Goal: Browse casually: Explore the website without a specific task or goal

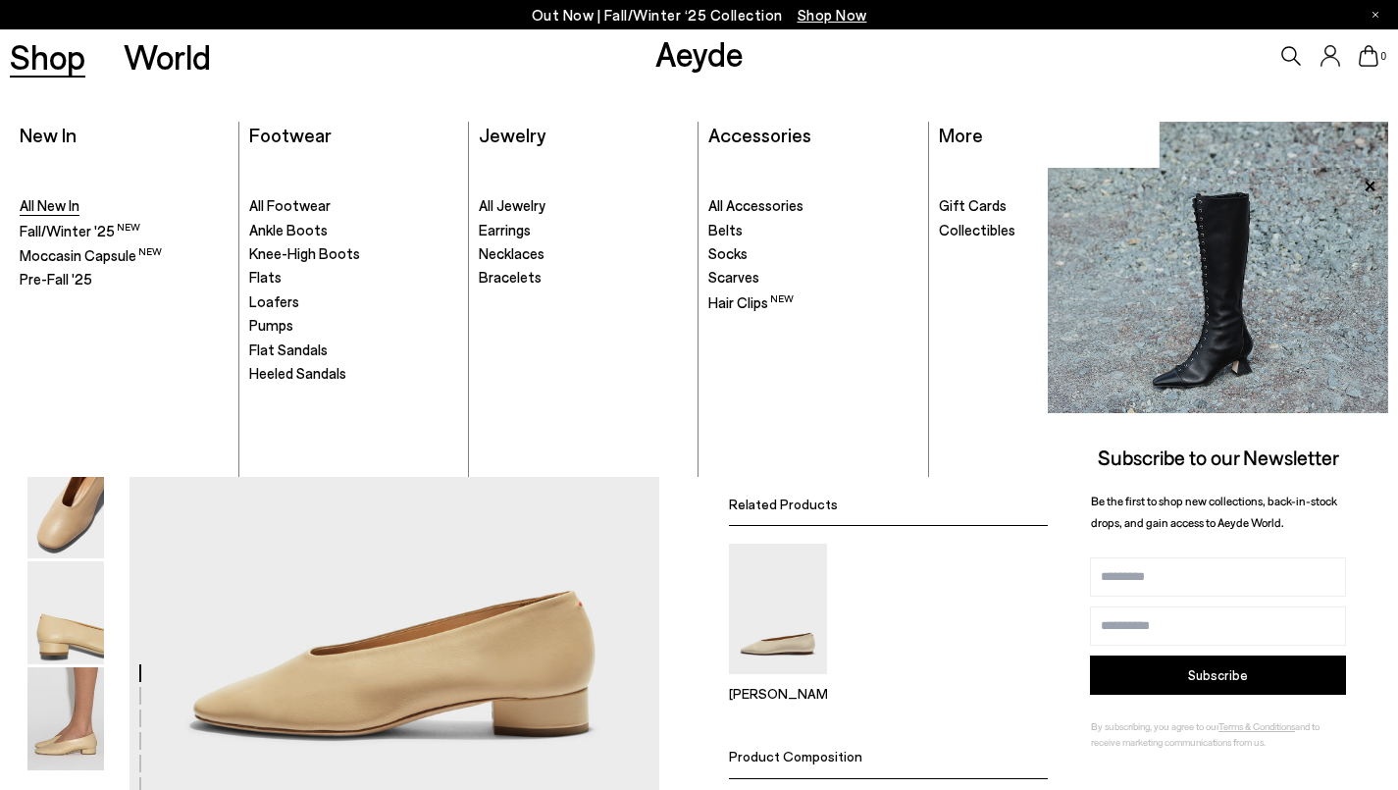
click at [58, 204] on span "All New In" at bounding box center [50, 205] width 60 height 18
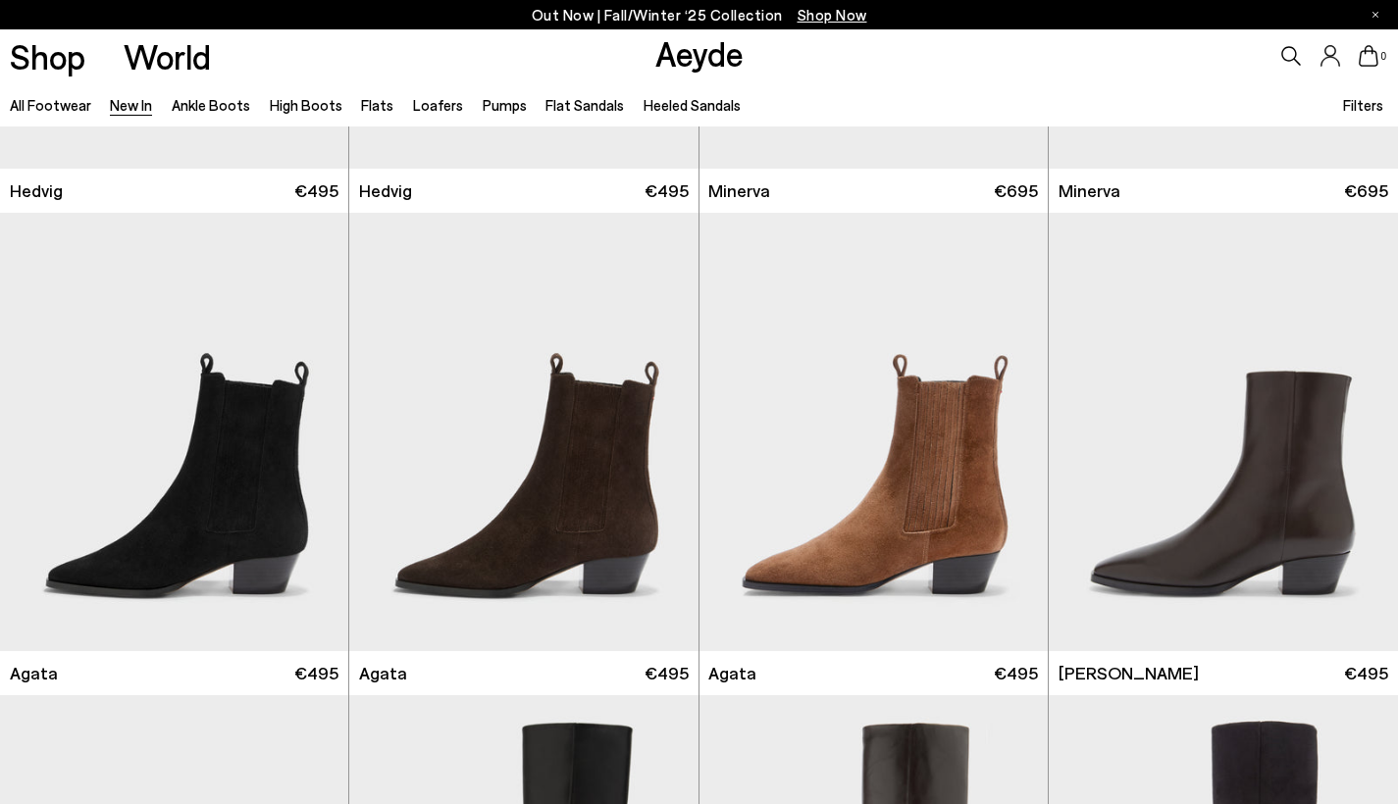
scroll to position [535, 0]
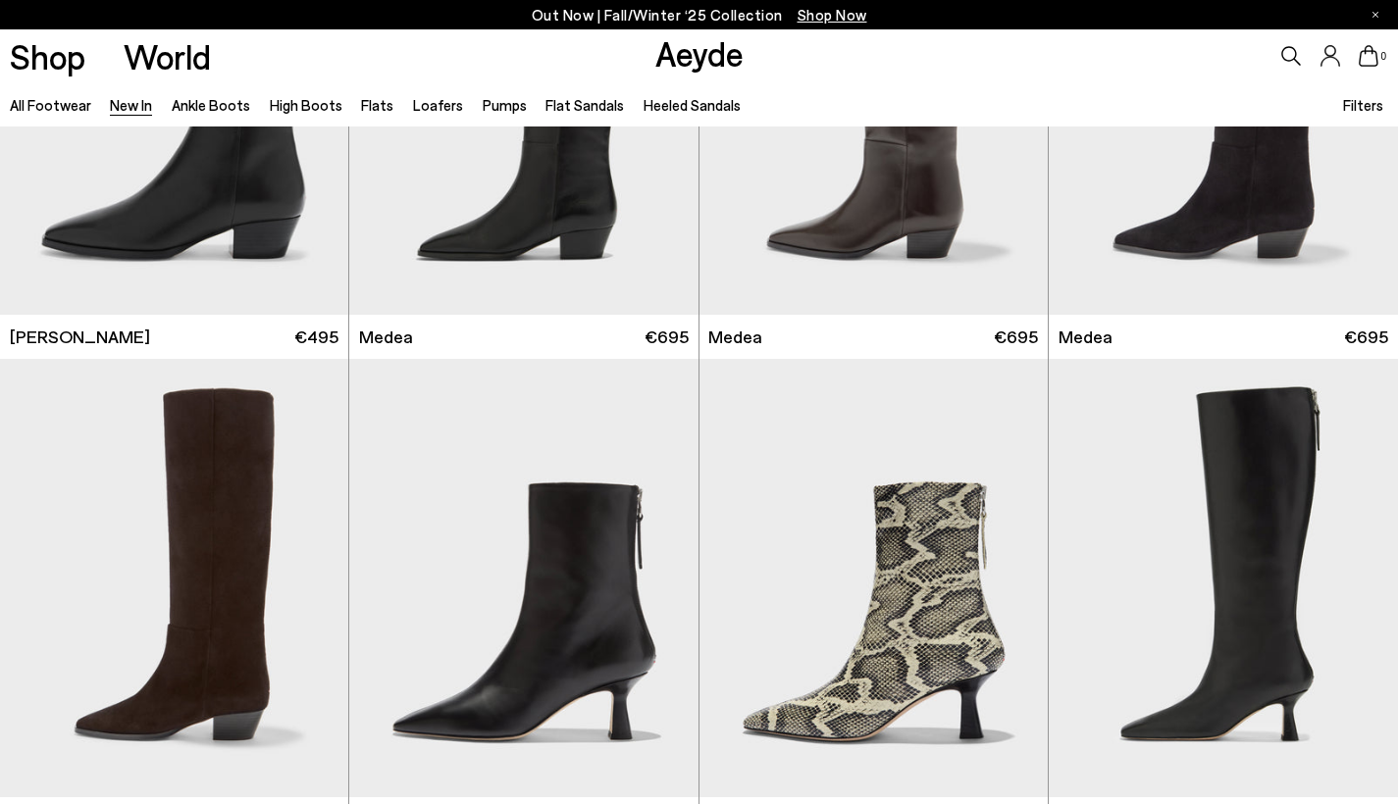
scroll to position [1461, 0]
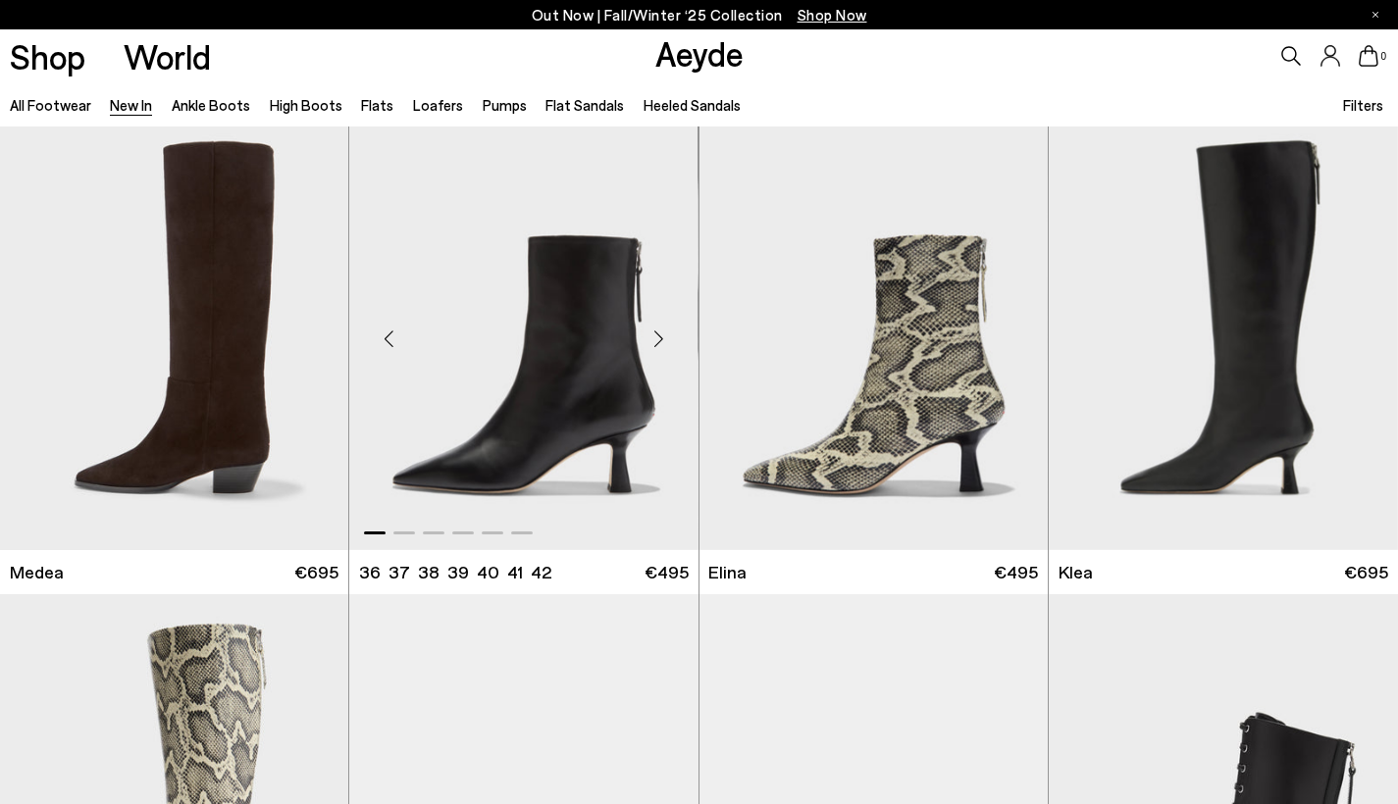
click at [667, 341] on div "Next slide" at bounding box center [659, 339] width 59 height 59
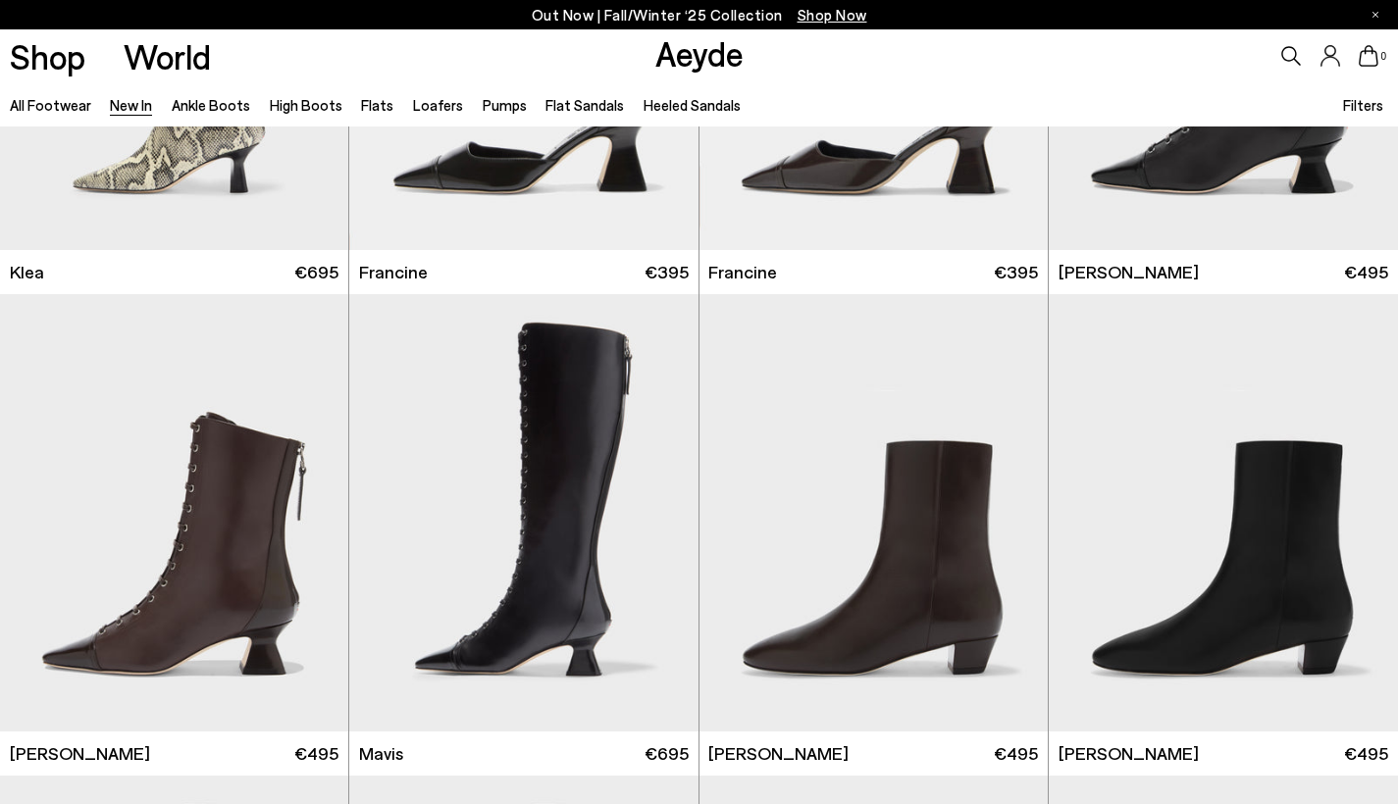
scroll to position [2292, 0]
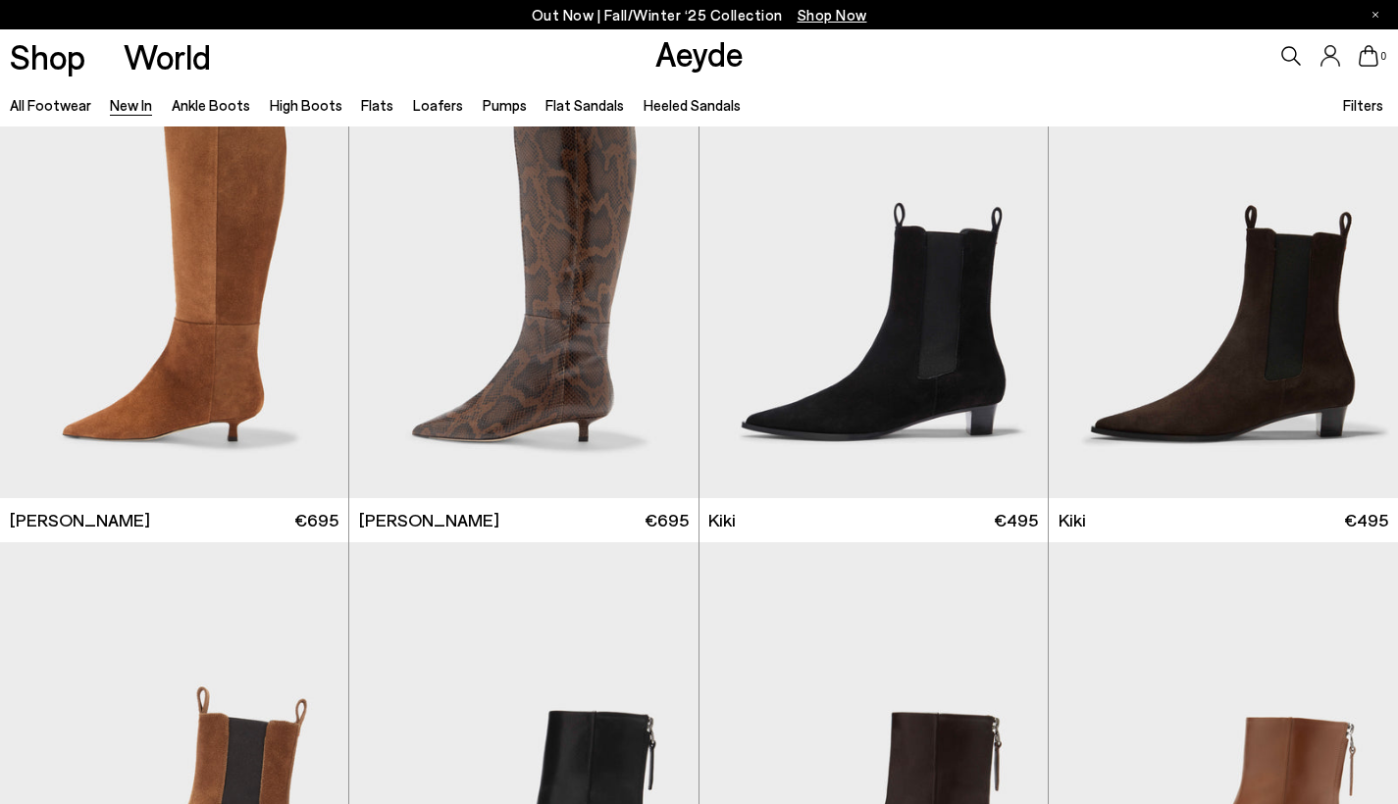
scroll to position [7579, 0]
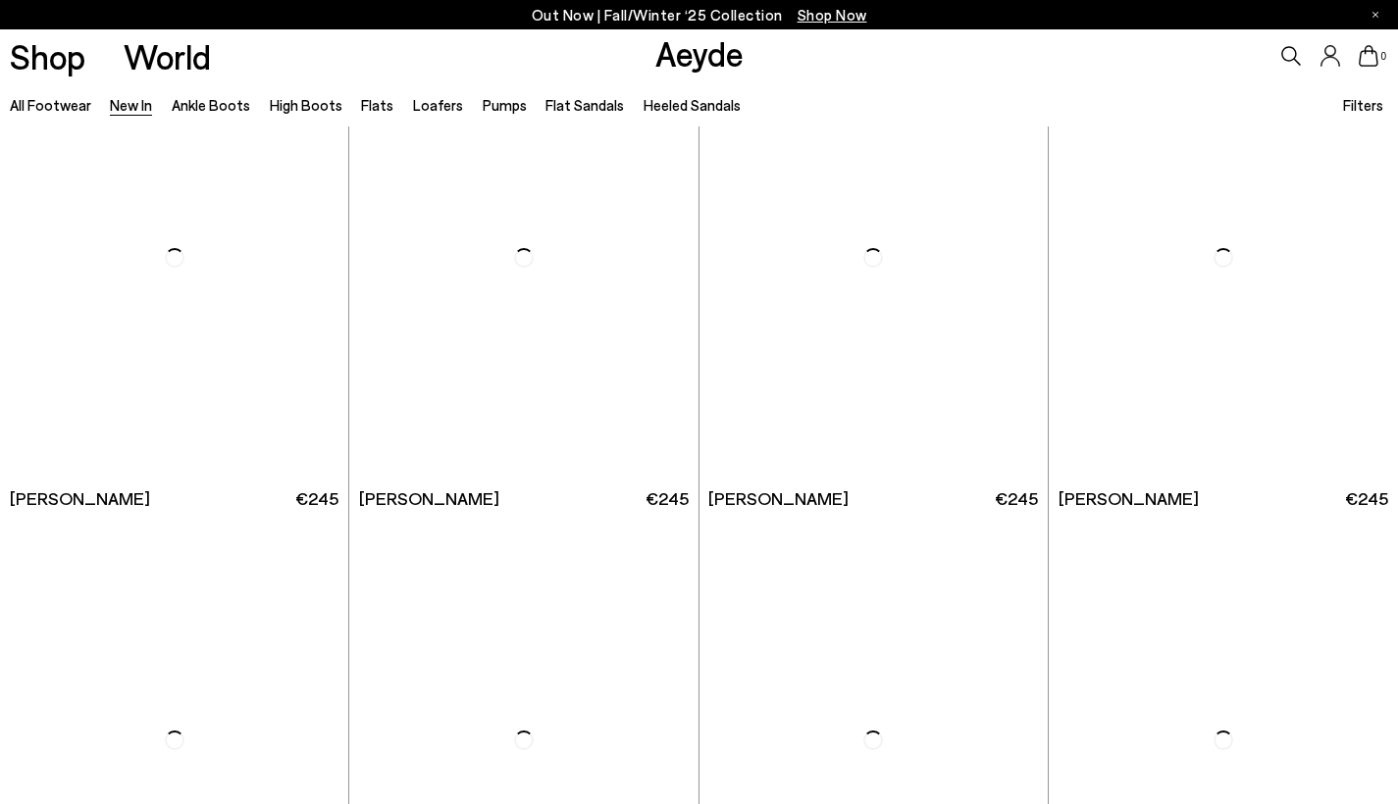
scroll to position [12294, 0]
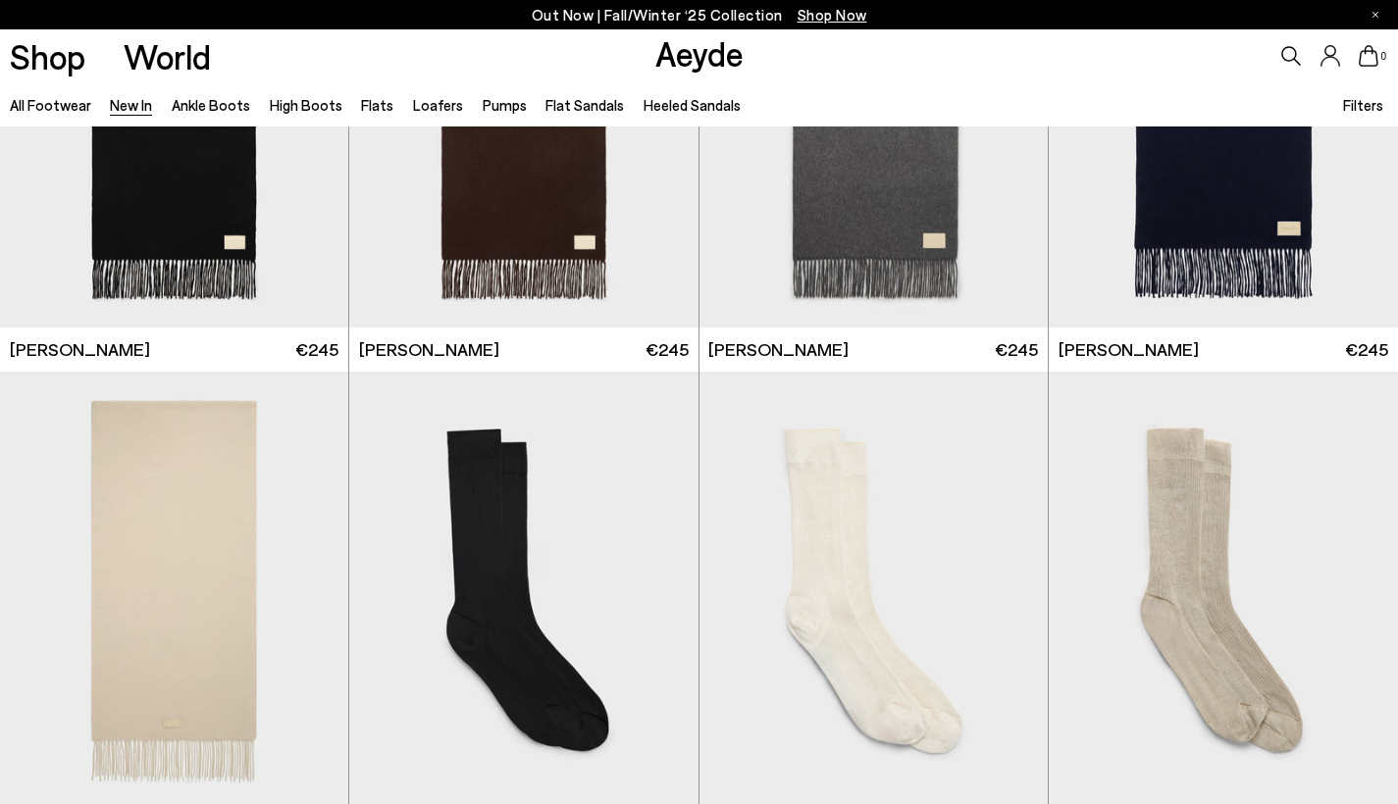
scroll to position [12516, 0]
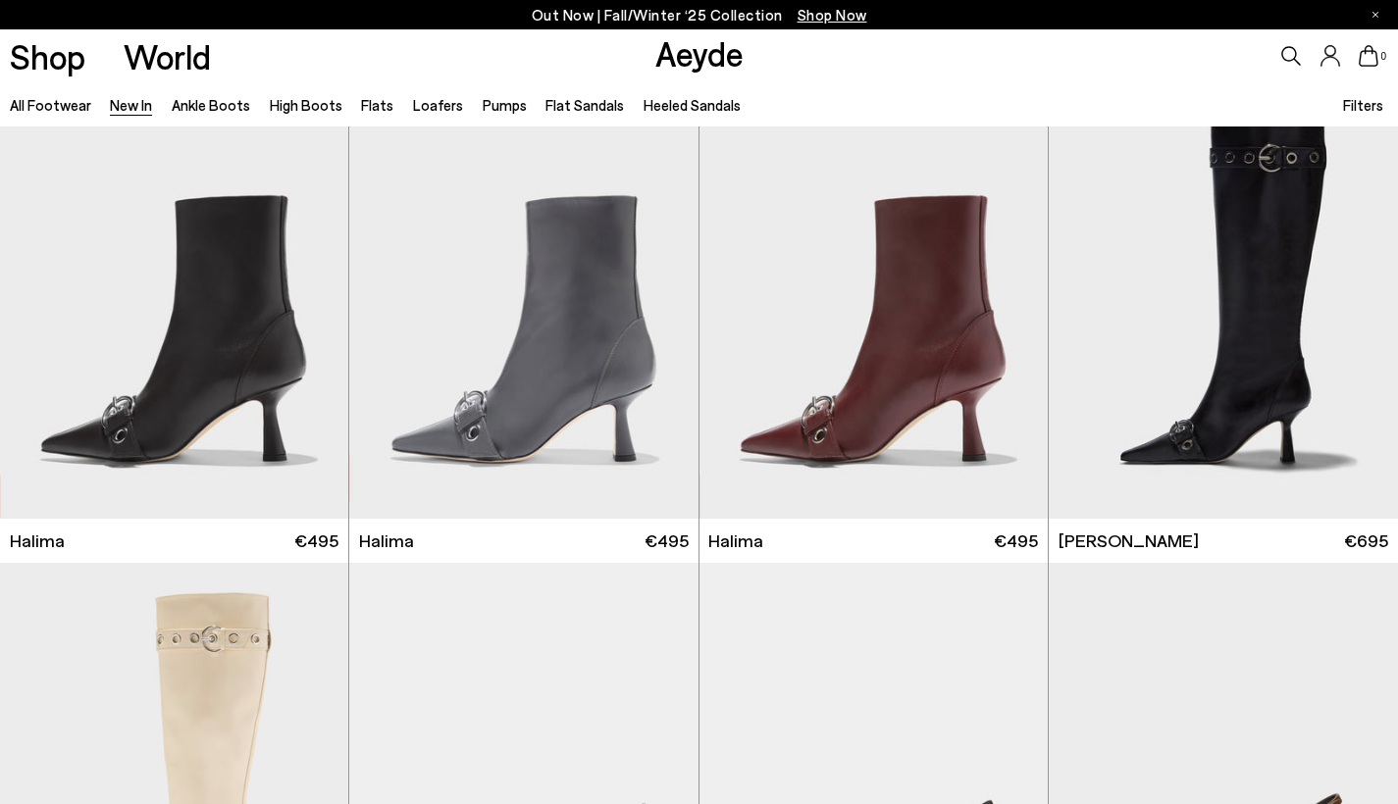
scroll to position [15504, 0]
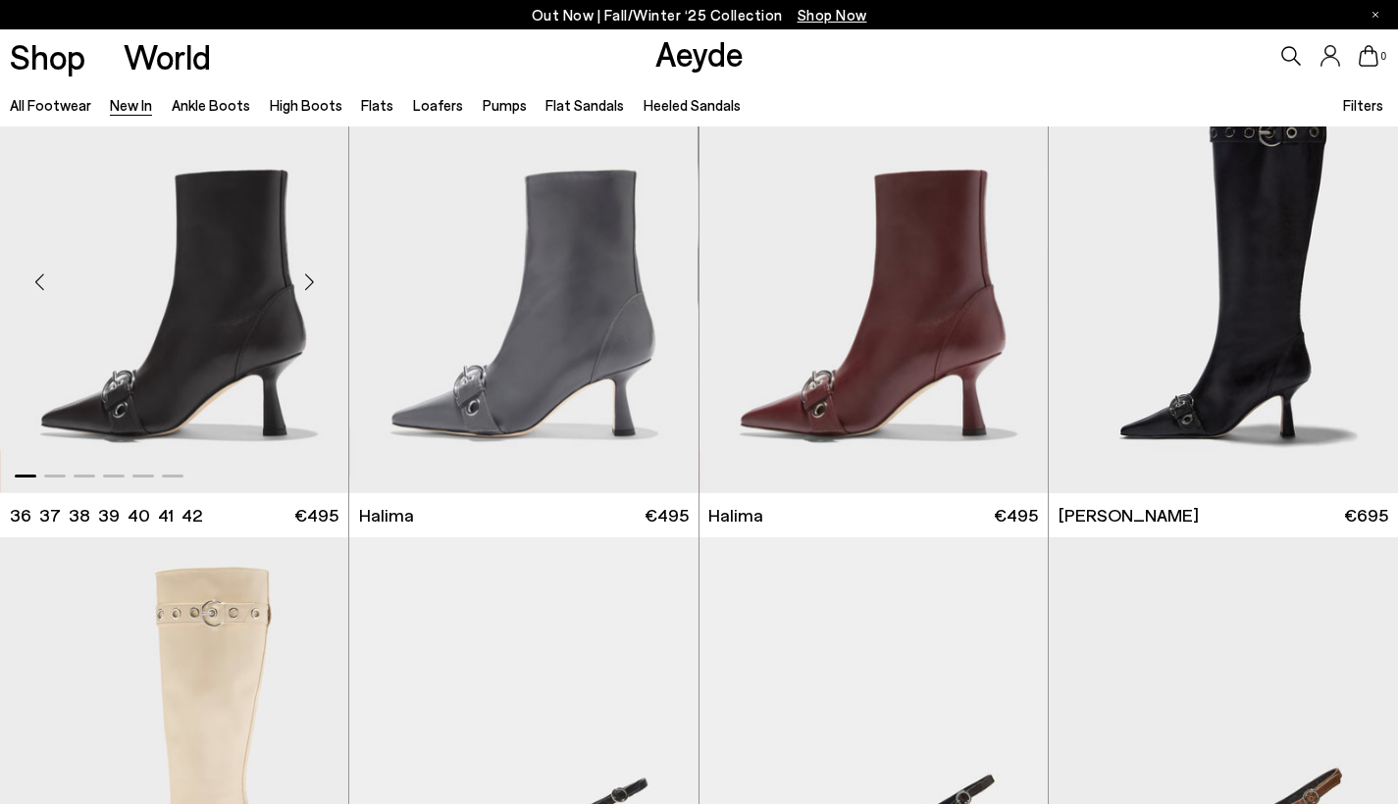
click at [308, 293] on div "Next slide" at bounding box center [309, 282] width 59 height 59
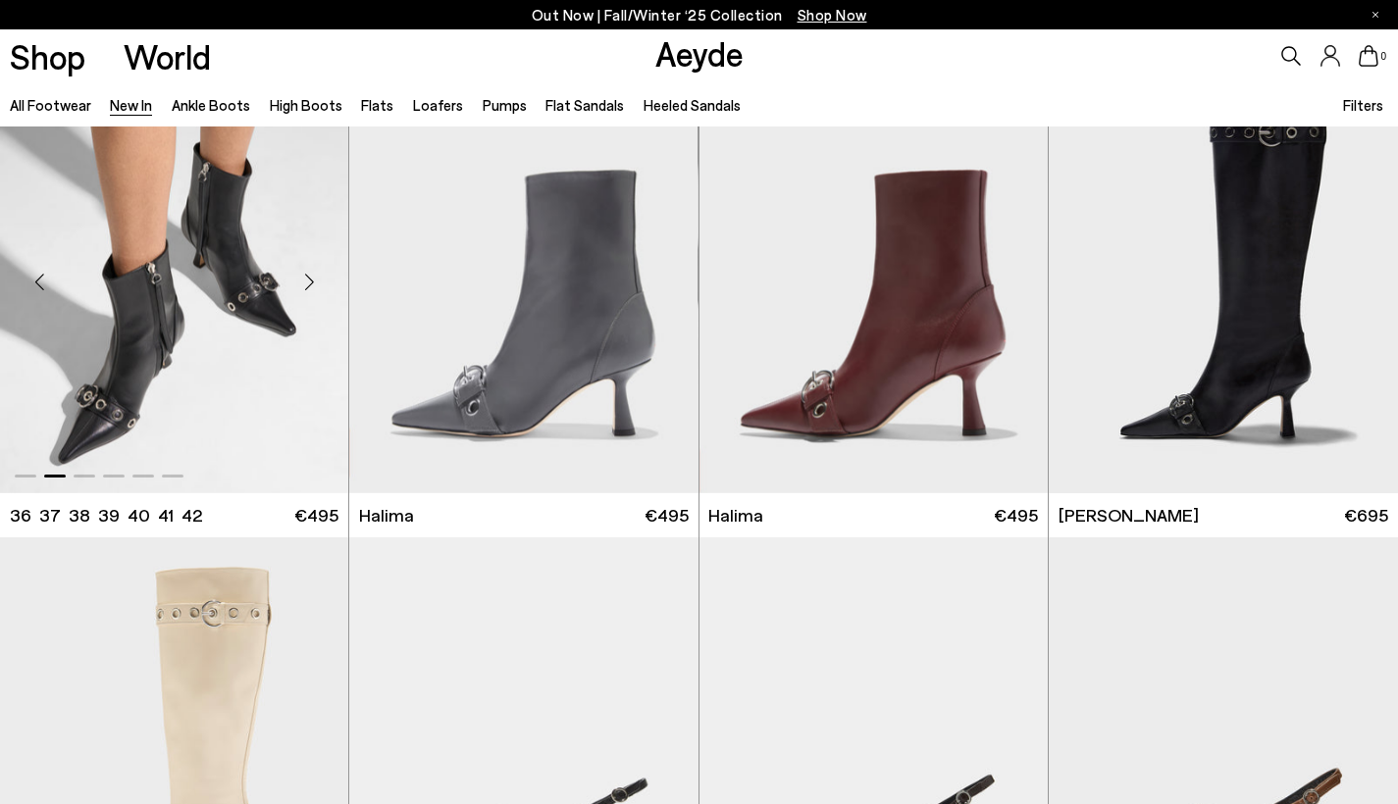
click at [308, 293] on div "Next slide" at bounding box center [309, 282] width 59 height 59
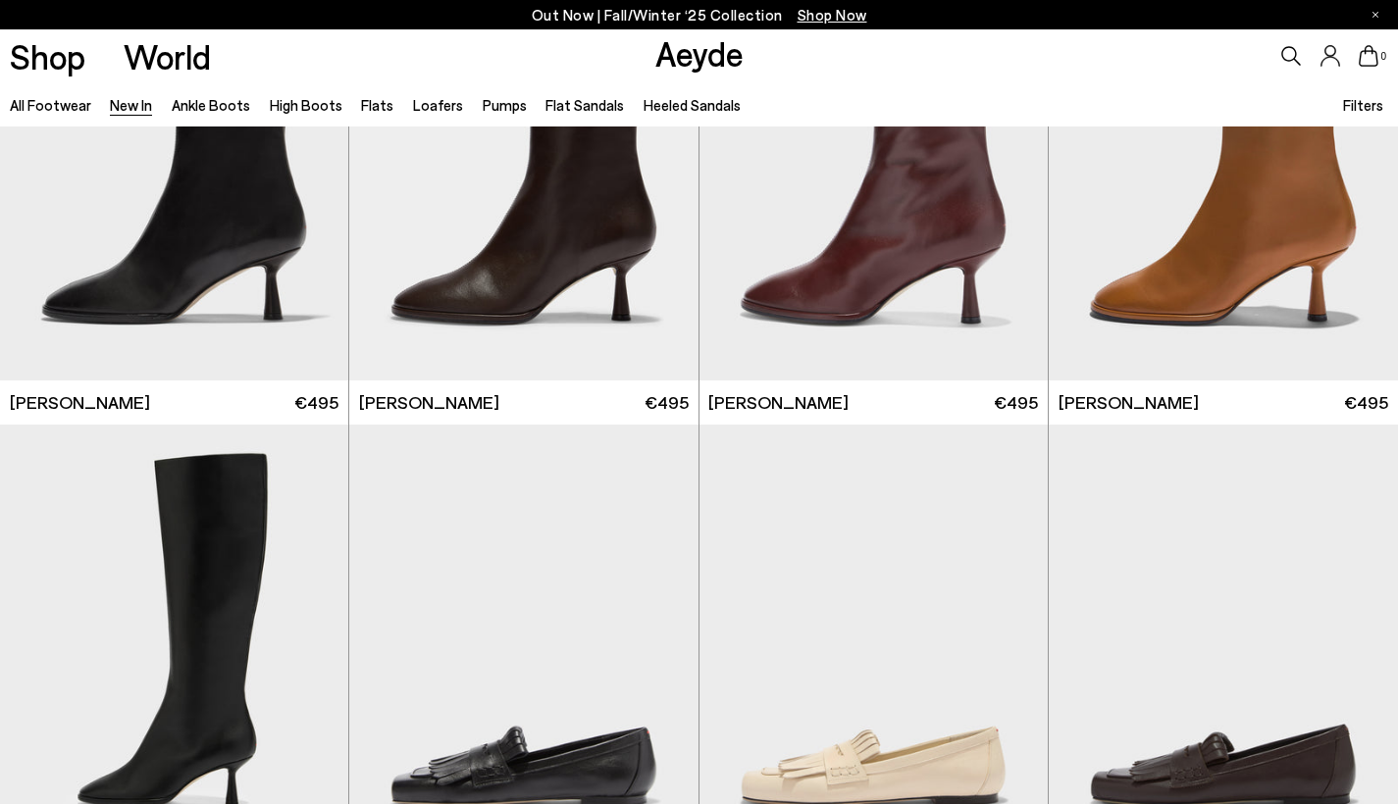
scroll to position [16427, 0]
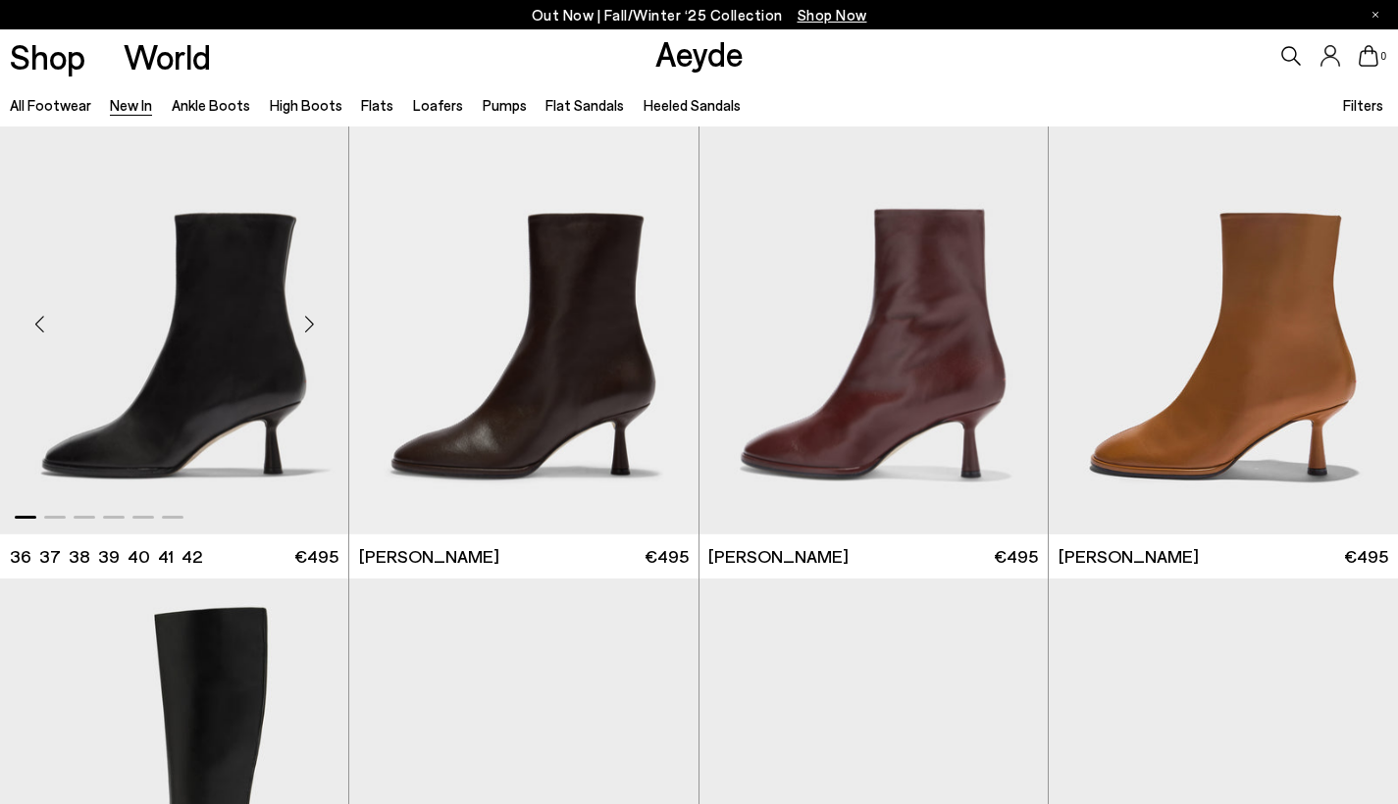
click at [306, 335] on div "Next slide" at bounding box center [309, 323] width 59 height 59
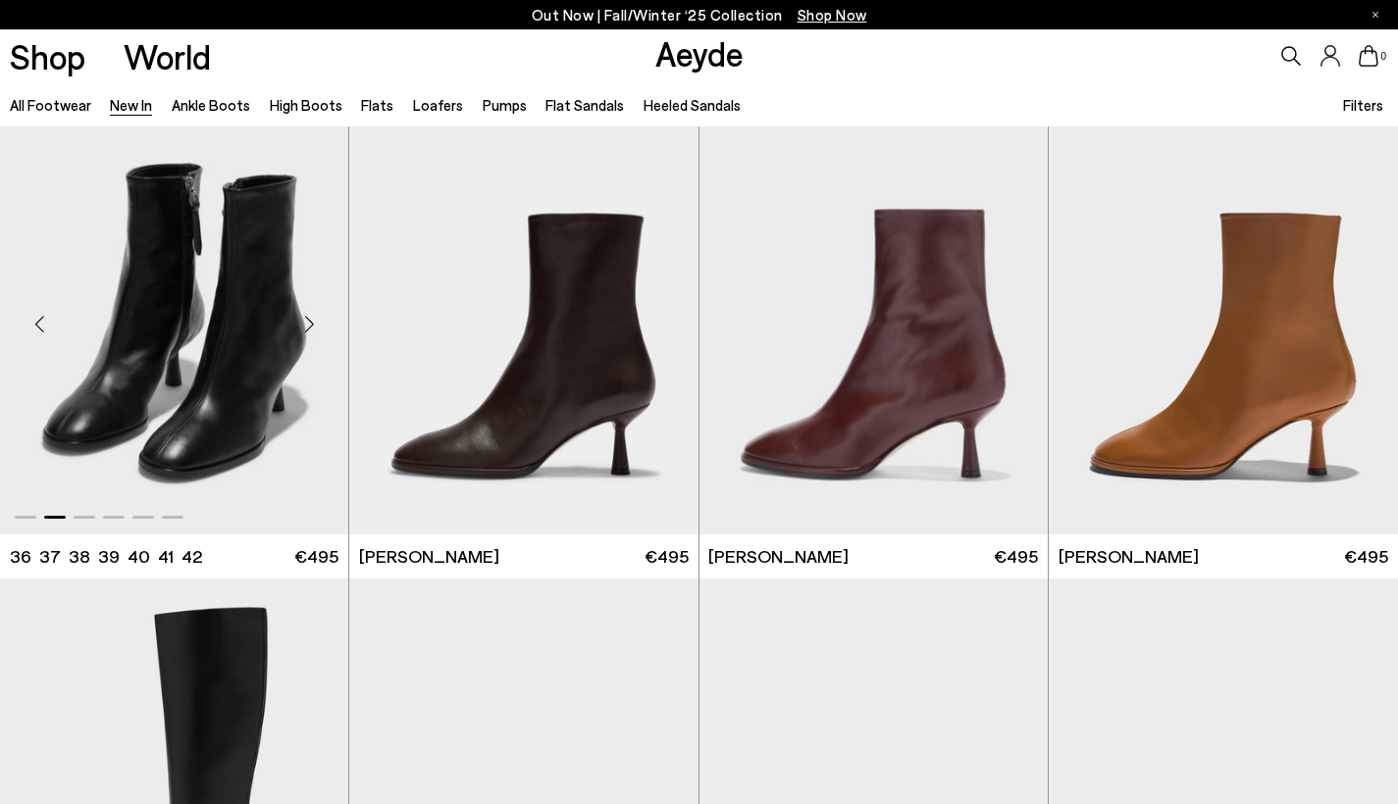
click at [39, 324] on div "Previous slide" at bounding box center [39, 323] width 59 height 59
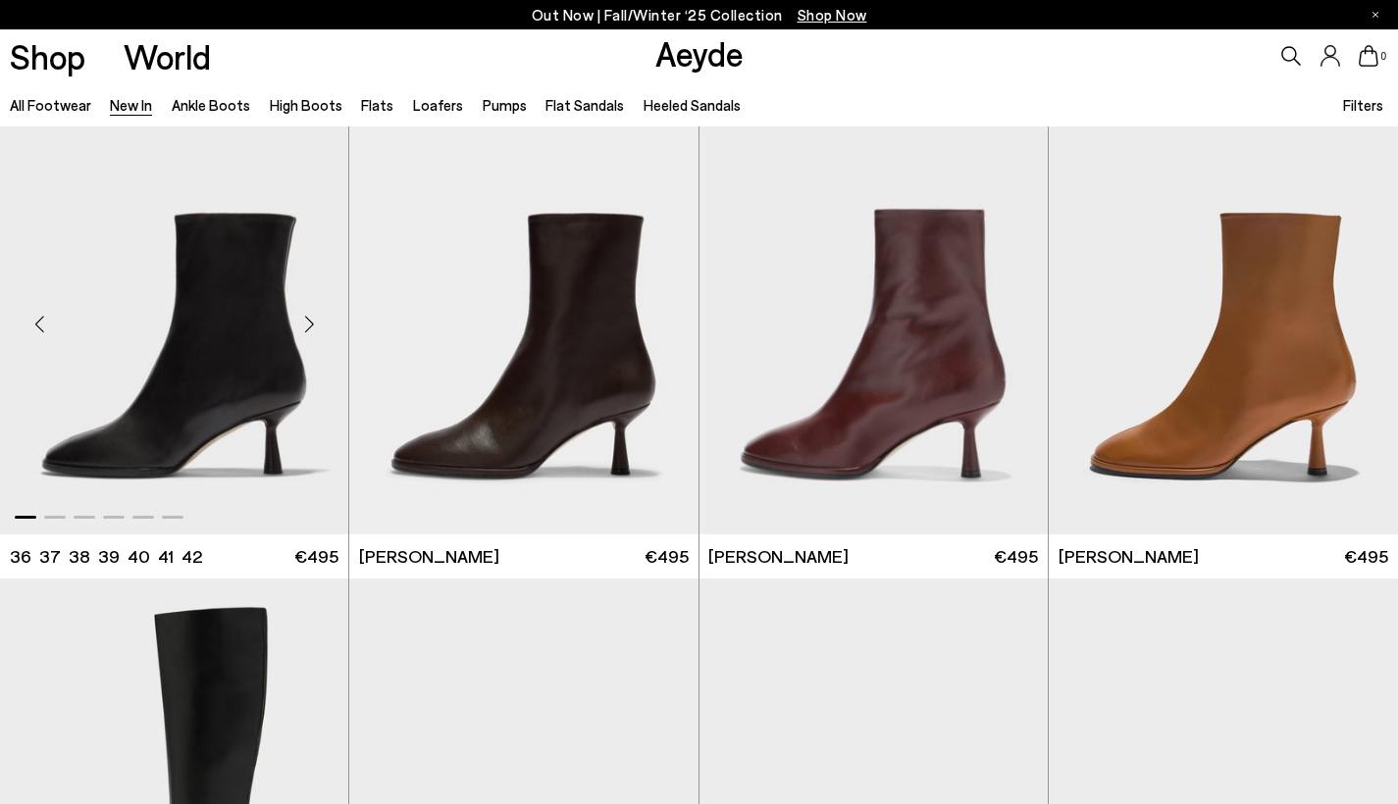
click at [307, 332] on div "Next slide" at bounding box center [309, 323] width 59 height 59
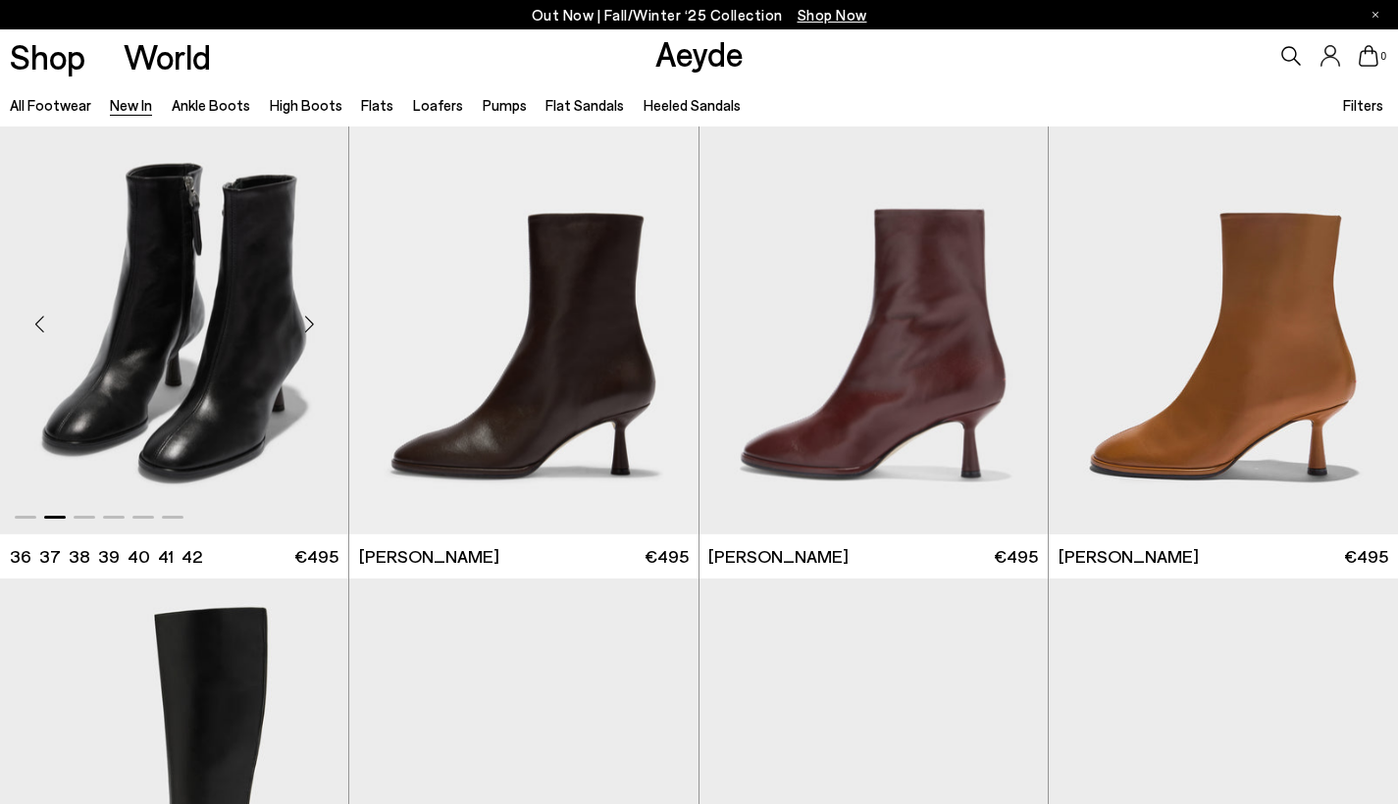
click at [307, 332] on div "Next slide" at bounding box center [309, 323] width 59 height 59
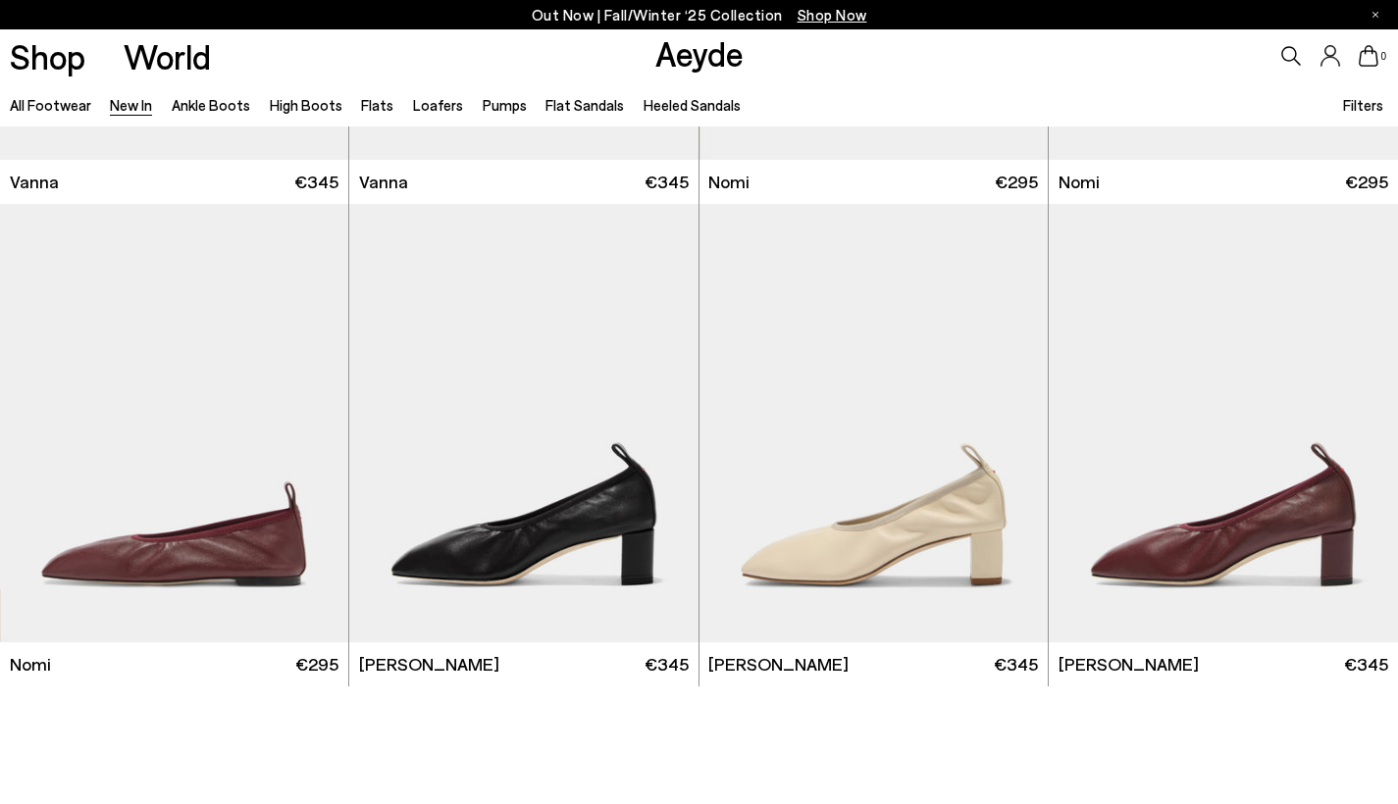
scroll to position [20387, 0]
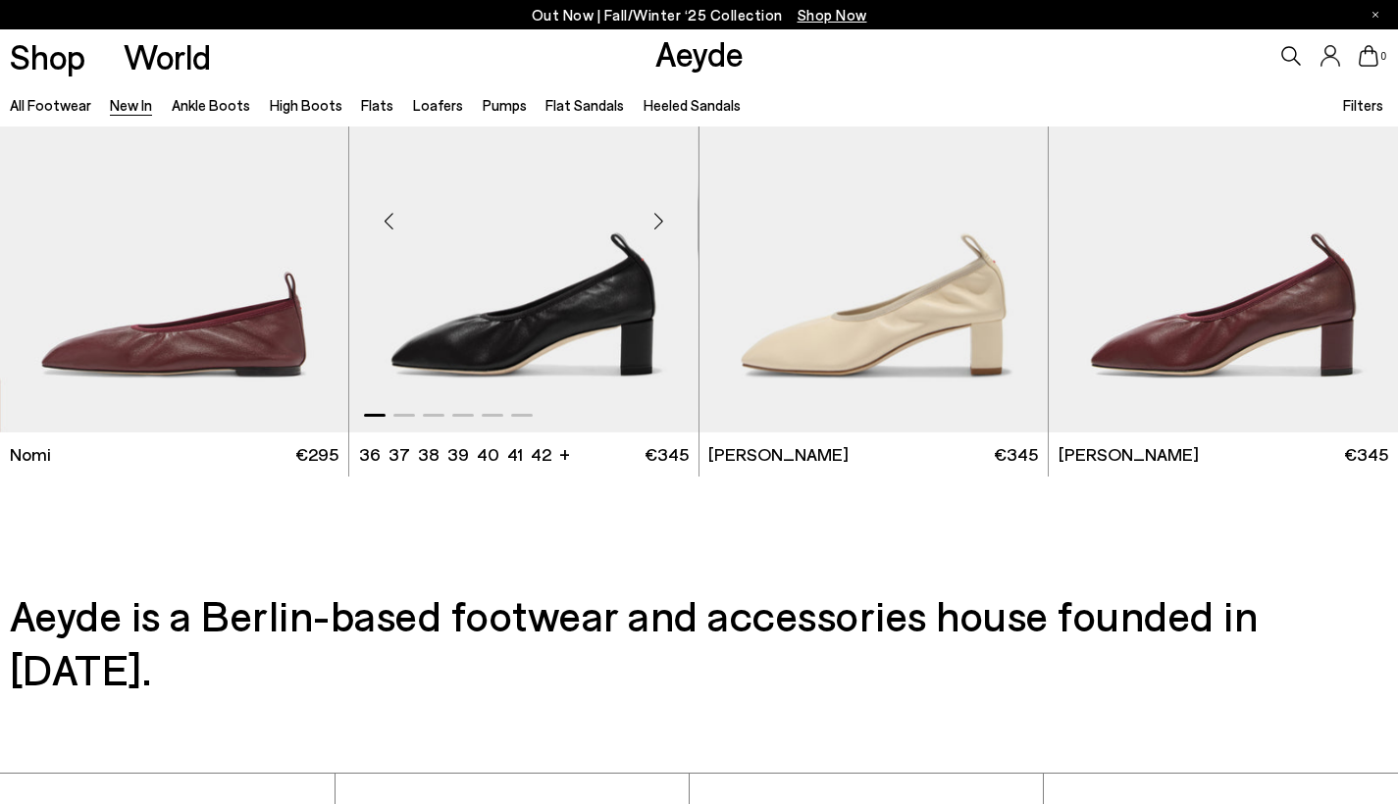
click at [658, 237] on div "Next slide" at bounding box center [659, 221] width 59 height 59
